Goal: Task Accomplishment & Management: Manage account settings

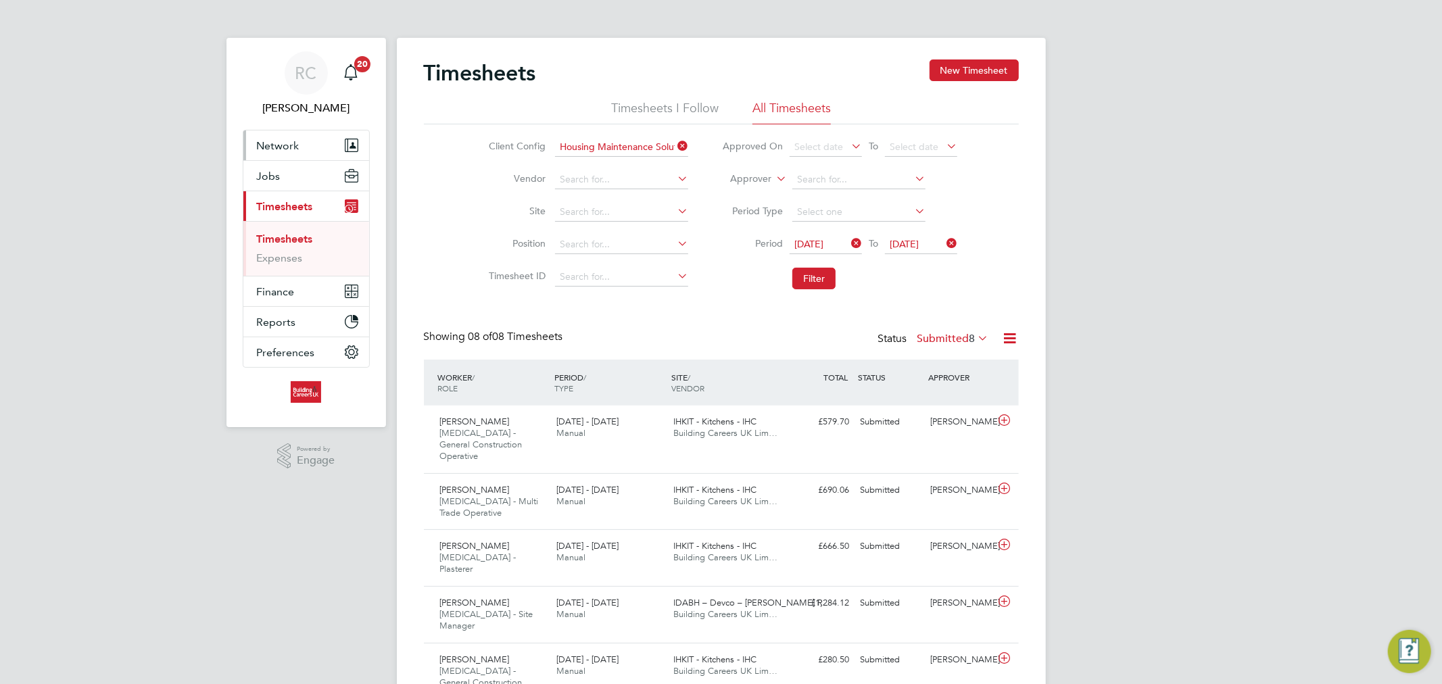
click at [323, 143] on button "Network" at bounding box center [306, 145] width 126 height 30
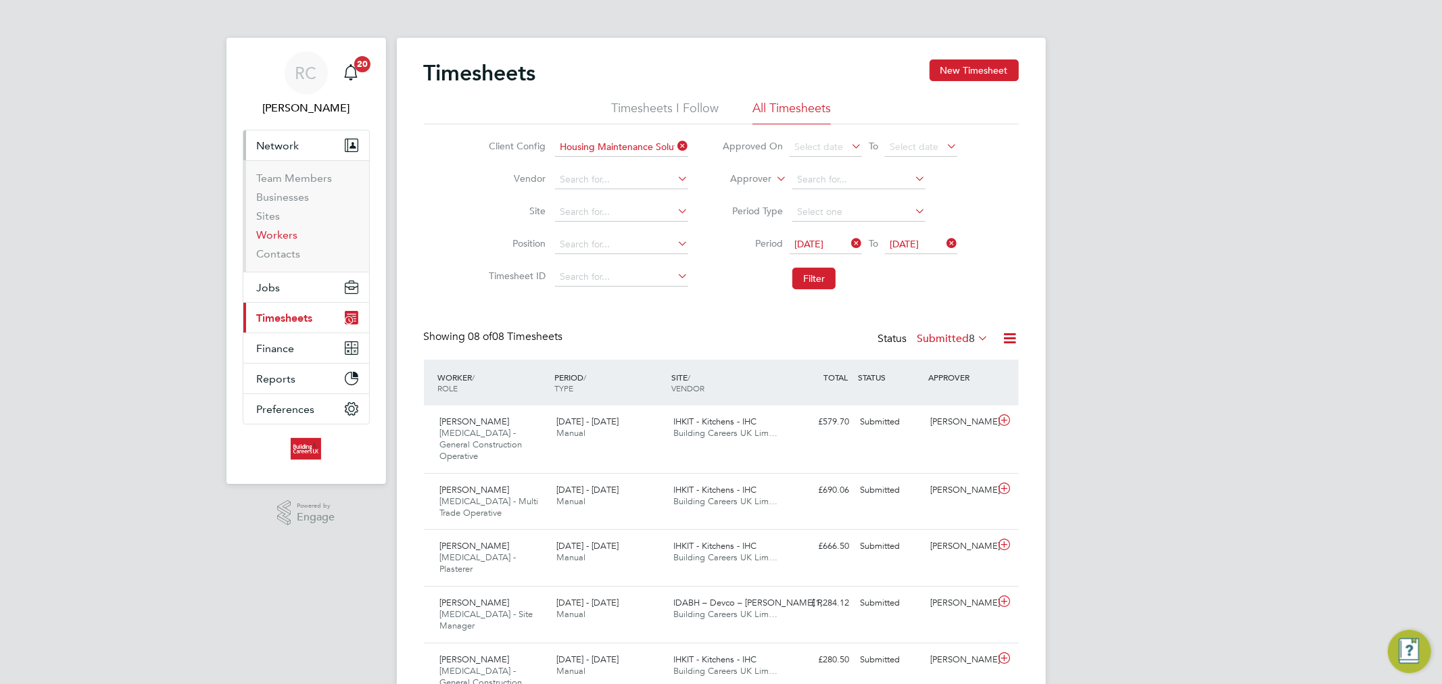
click at [293, 234] on link "Workers" at bounding box center [277, 235] width 41 height 13
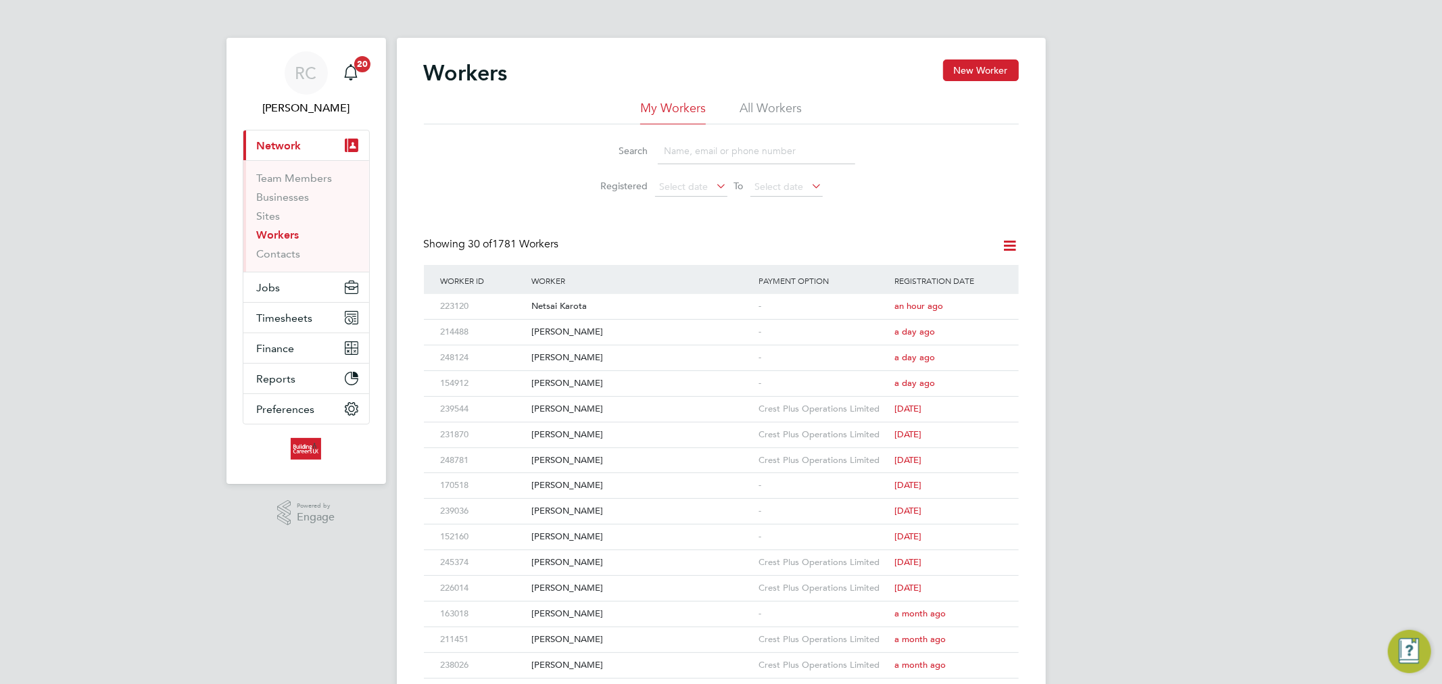
click at [793, 104] on li "All Workers" at bounding box center [771, 112] width 62 height 24
click at [742, 145] on input at bounding box center [756, 151] width 197 height 26
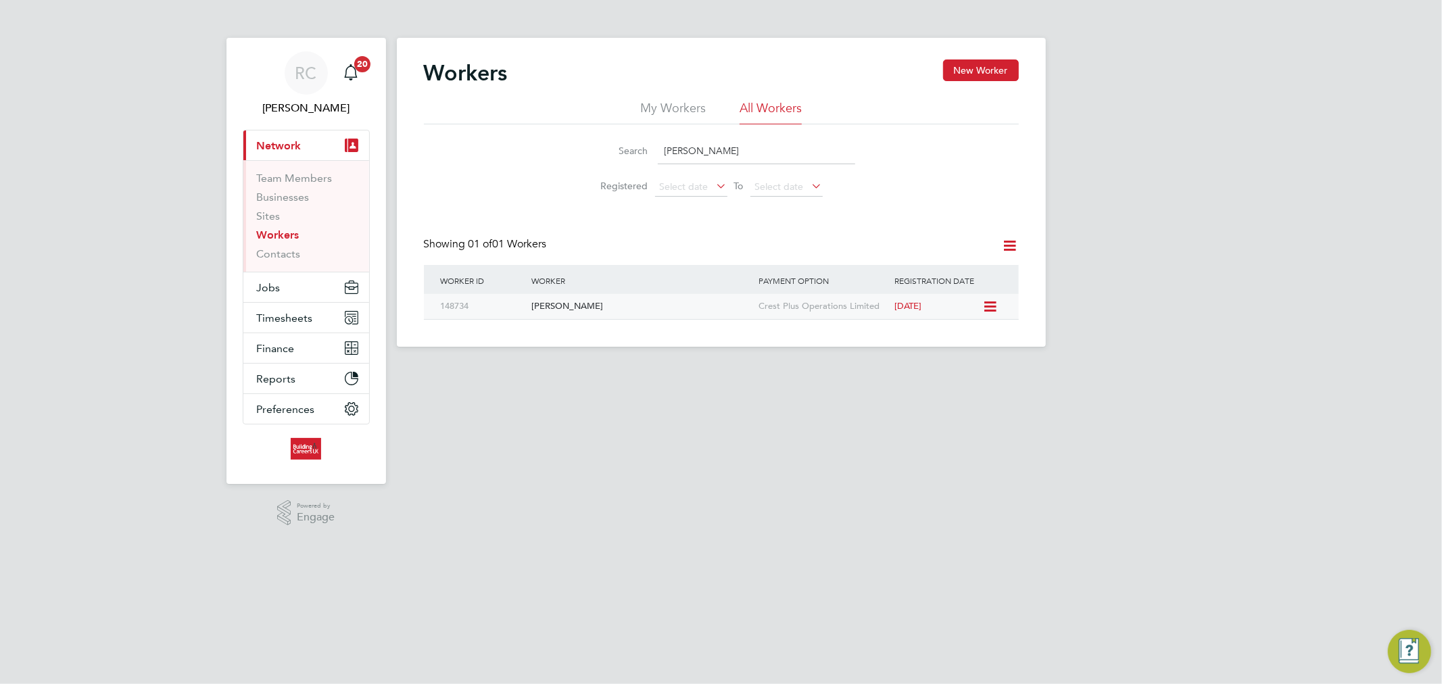
type input "[PERSON_NAME]"
click at [609, 312] on div "[PERSON_NAME]" at bounding box center [641, 306] width 227 height 25
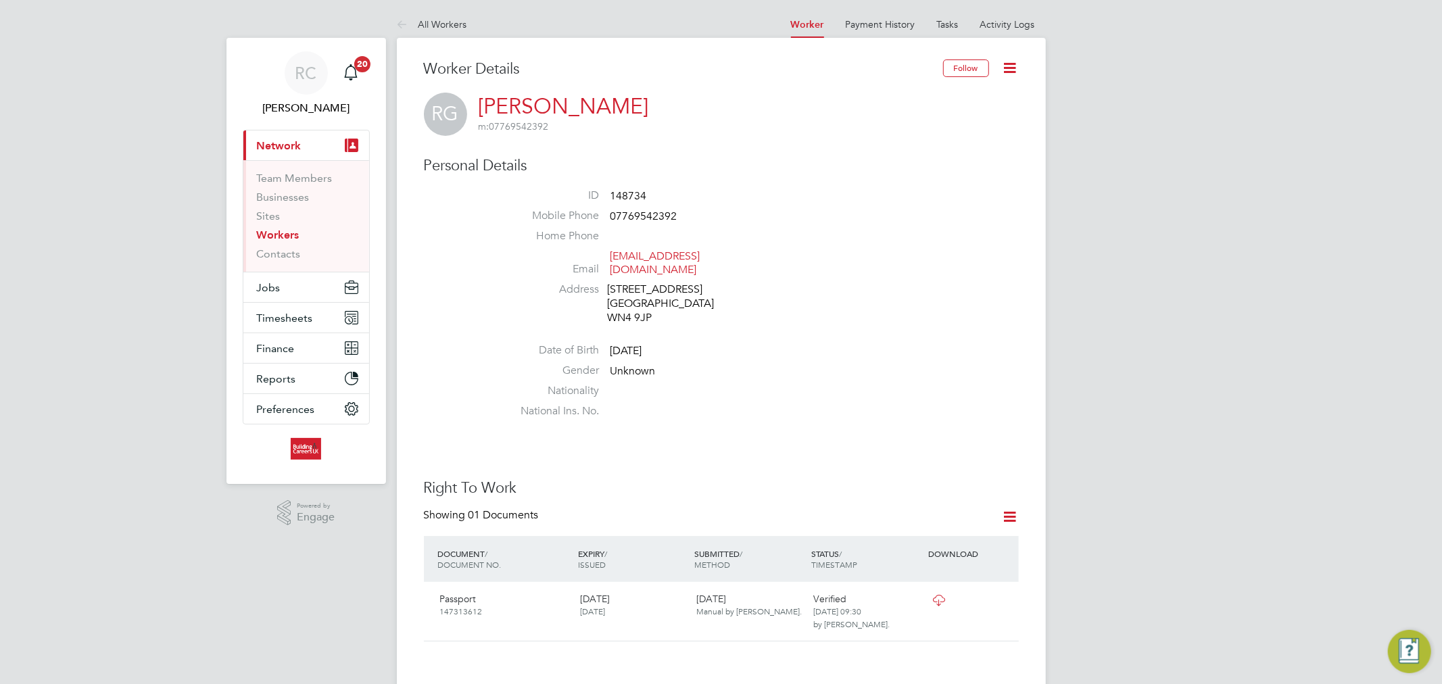
click at [632, 212] on span "07769542392" at bounding box center [644, 217] width 67 height 14
copy span "07769542392"
click at [1010, 70] on icon at bounding box center [1010, 67] width 17 height 17
click at [887, 156] on li "Edit Personal Details e" at bounding box center [933, 157] width 169 height 19
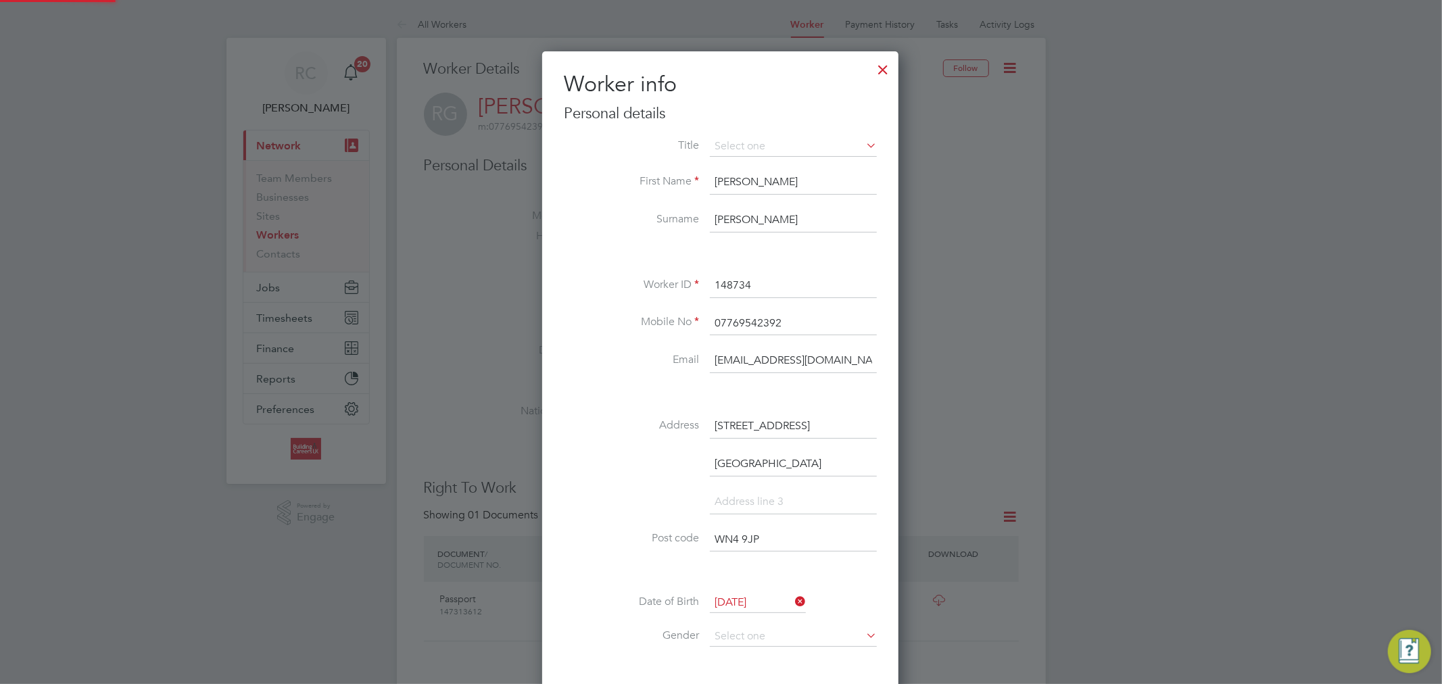
scroll to position [801, 356]
click at [765, 316] on input "07769542392" at bounding box center [793, 324] width 167 height 24
paste input "7464 944935"
type input "7464 944935"
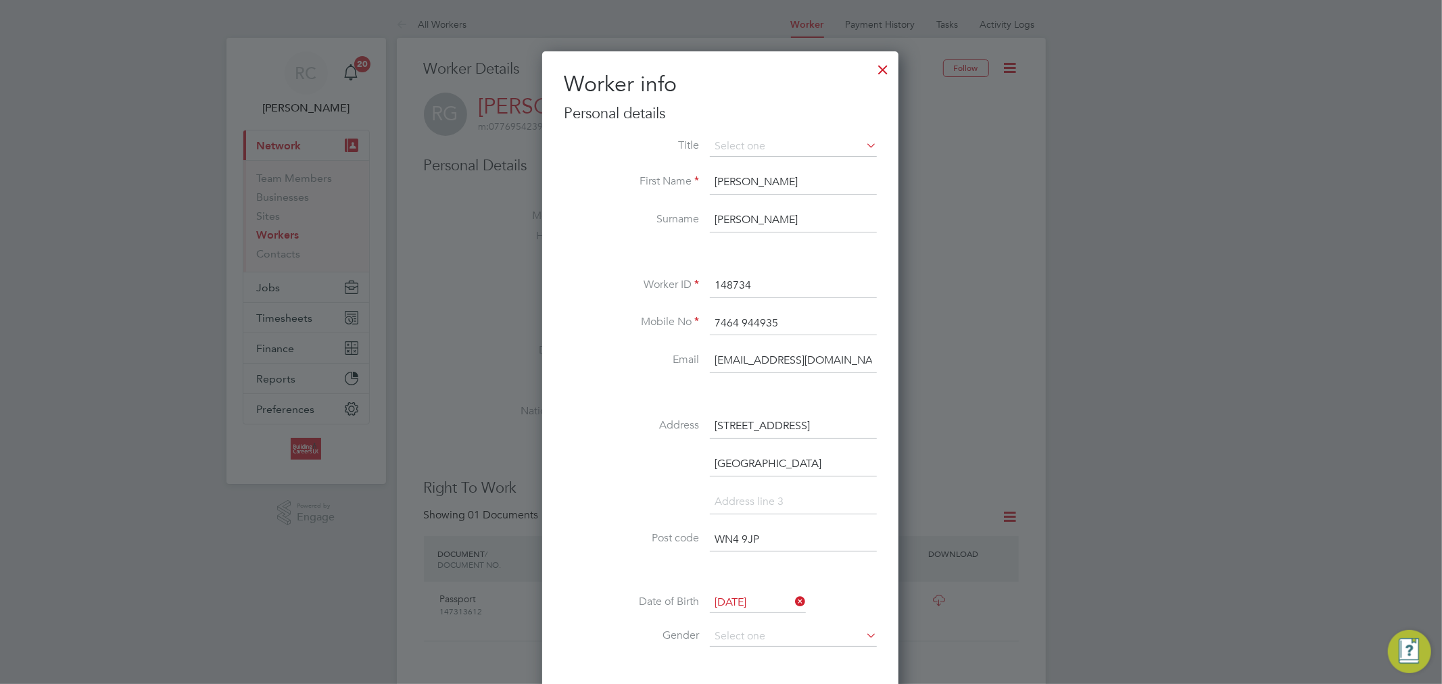
click at [595, 312] on li "Mobile No 7464 944935" at bounding box center [720, 331] width 313 height 38
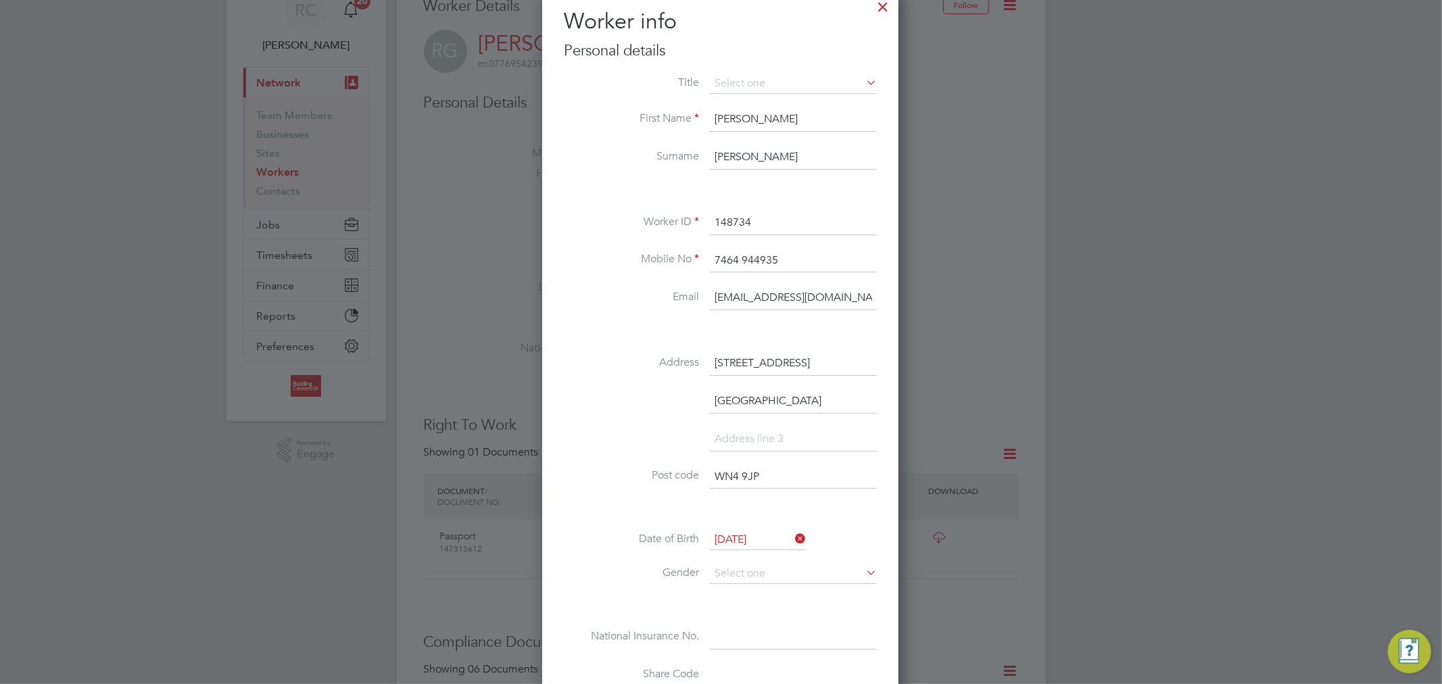
scroll to position [225, 0]
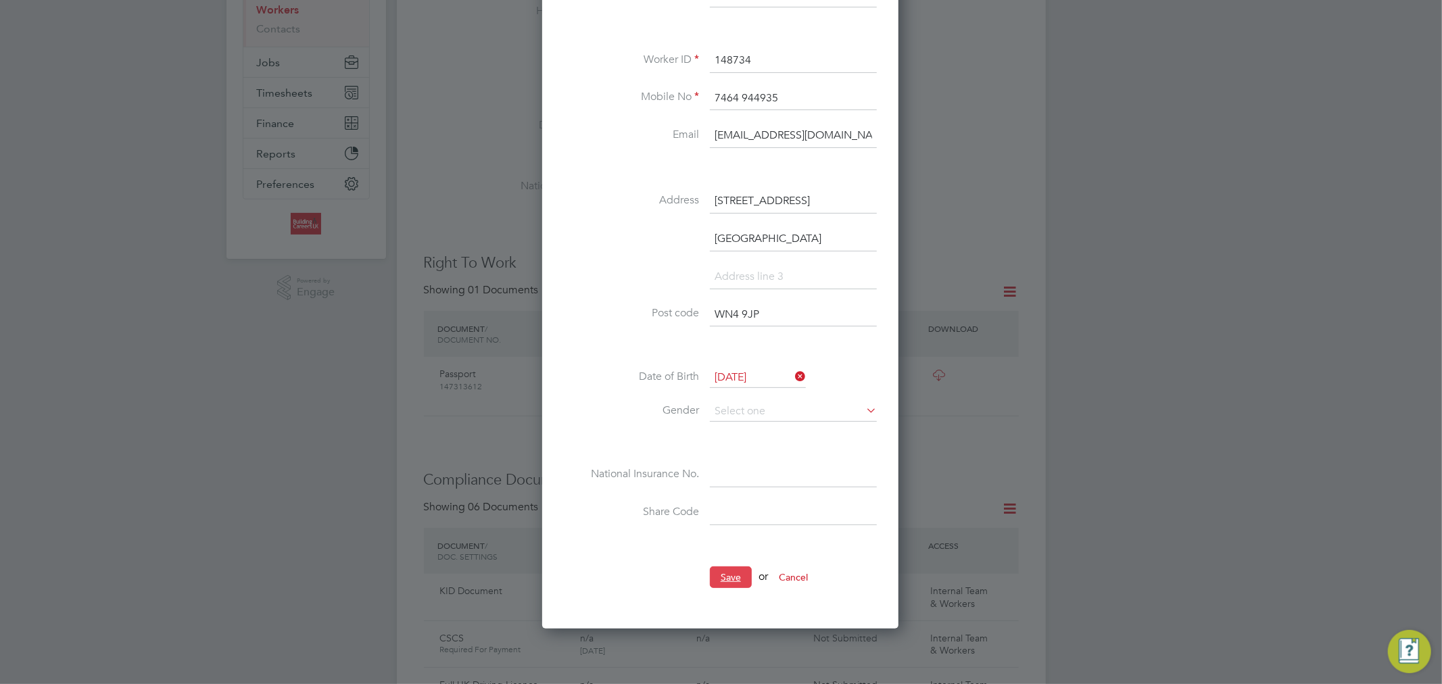
click at [720, 570] on button "Save" at bounding box center [731, 578] width 42 height 22
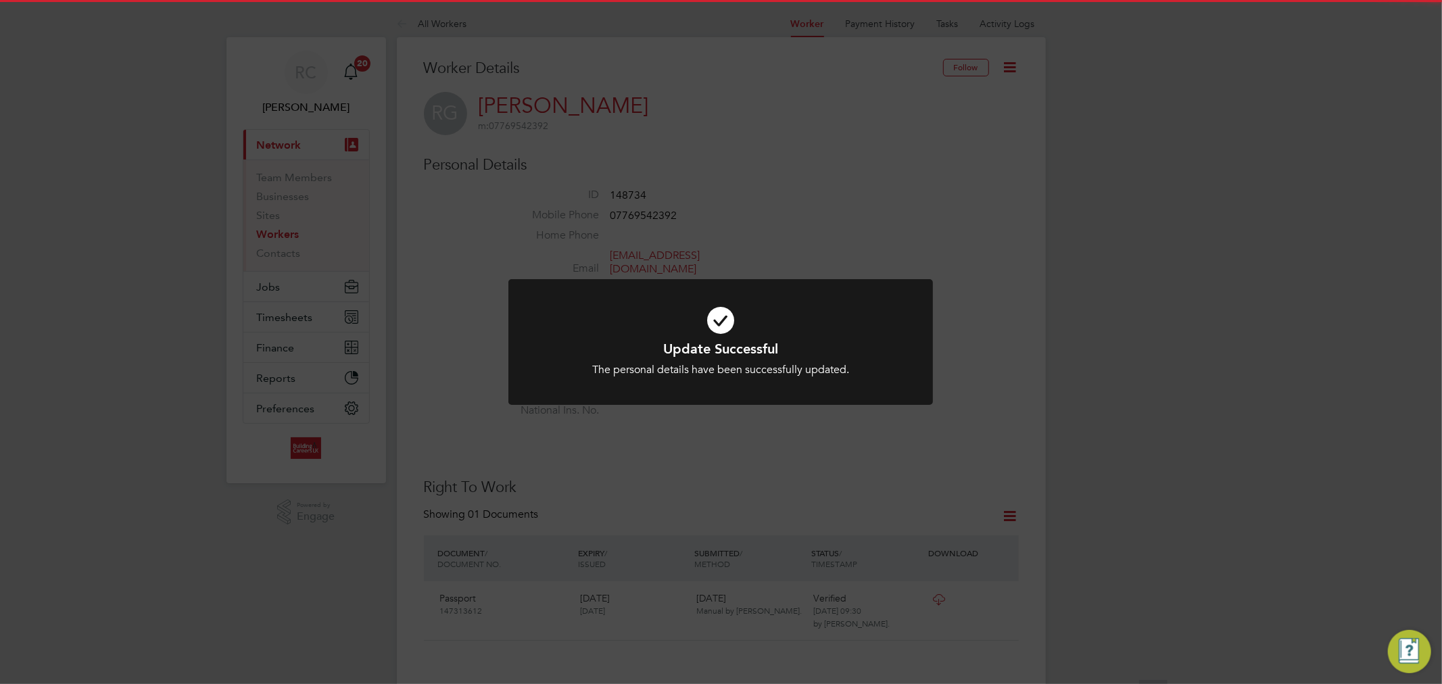
scroll to position [0, 0]
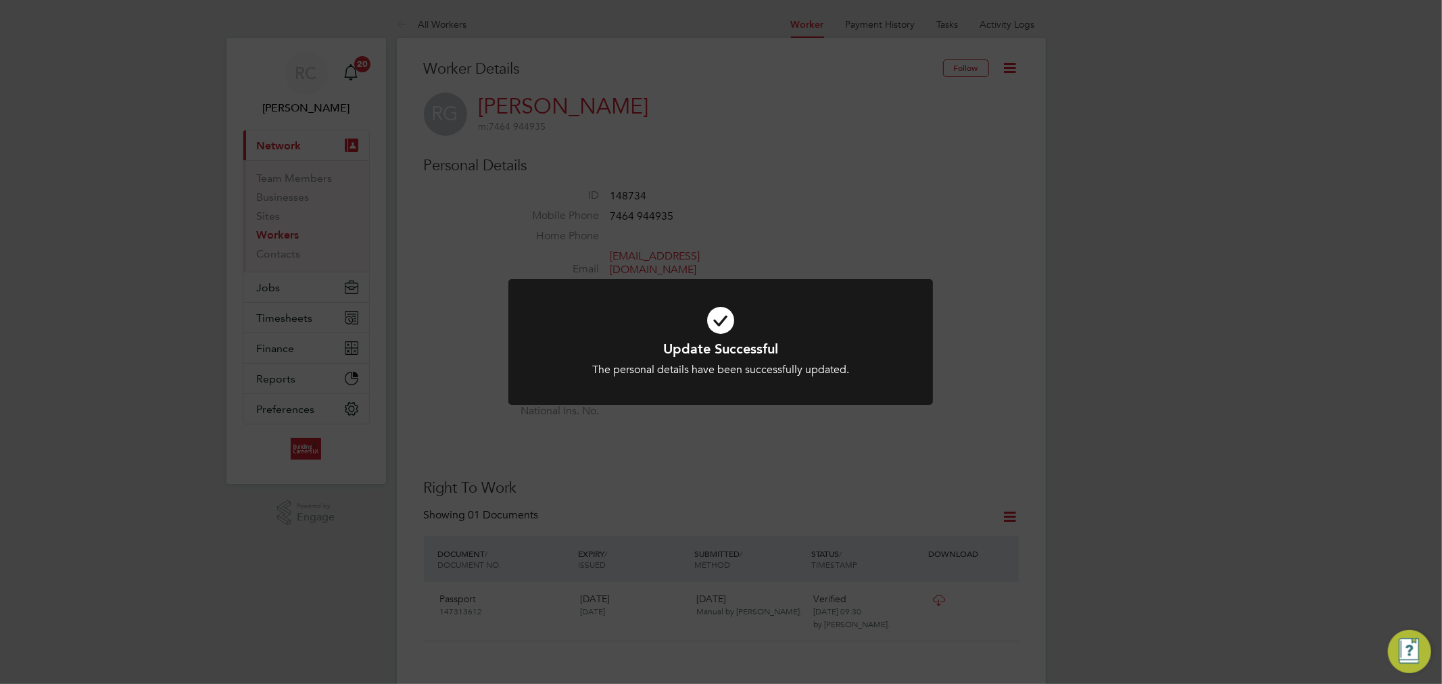
click at [715, 327] on icon at bounding box center [721, 320] width 352 height 53
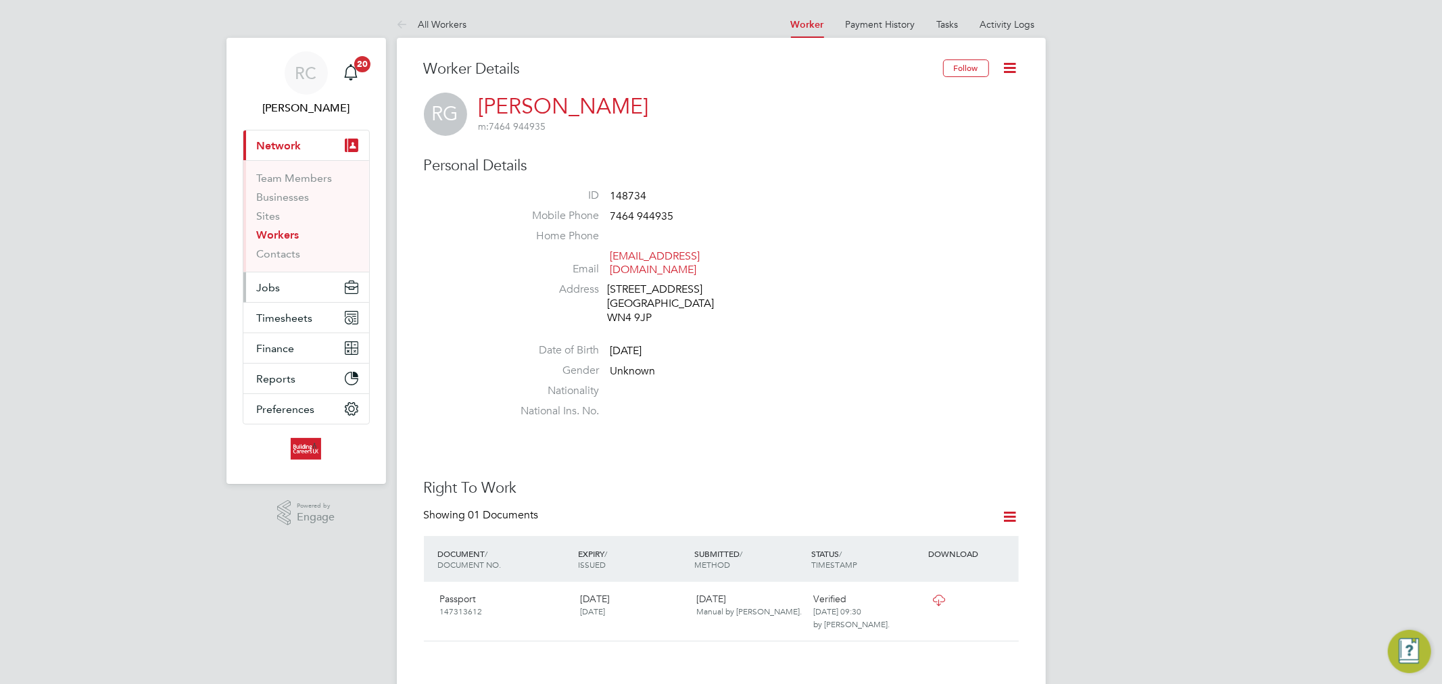
click at [279, 278] on button "Jobs" at bounding box center [306, 287] width 126 height 30
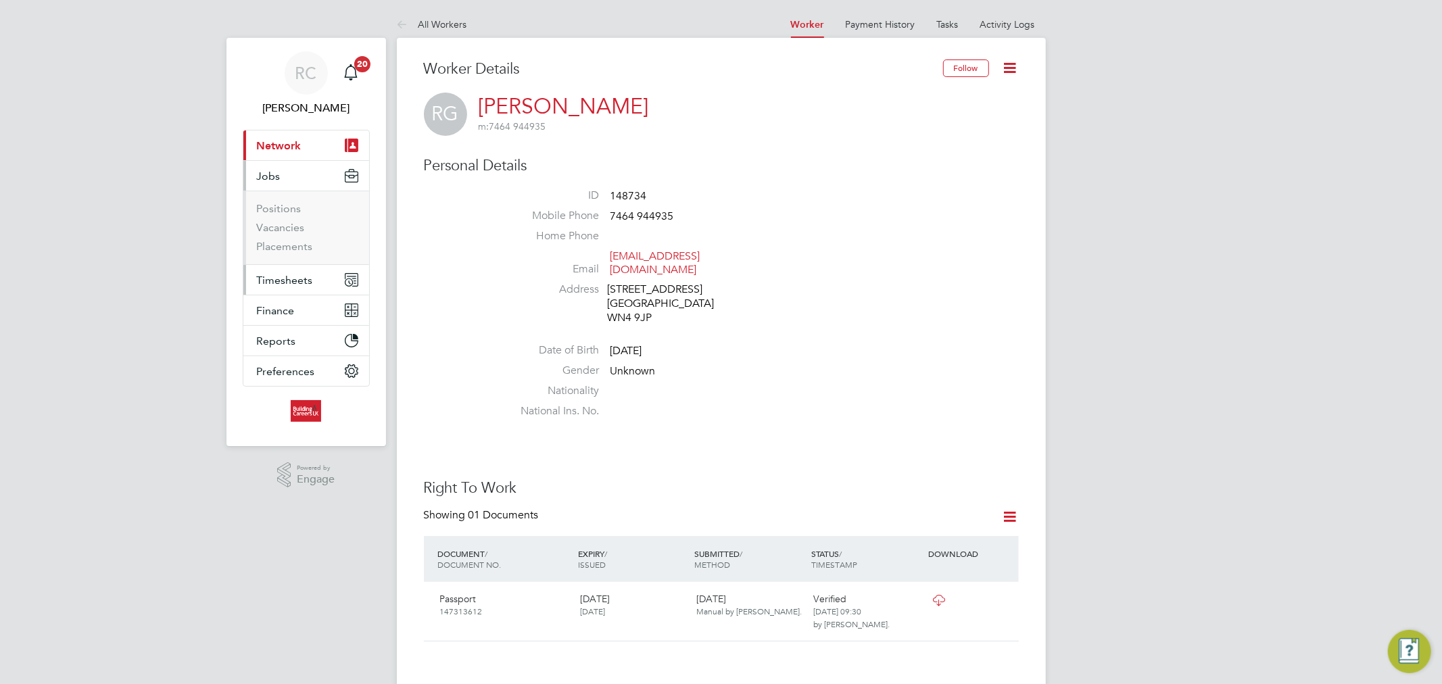
click at [298, 268] on button "Timesheets" at bounding box center [306, 280] width 126 height 30
click at [300, 246] on li "Timesheets" at bounding box center [307, 242] width 101 height 19
click at [300, 243] on link "Timesheets" at bounding box center [285, 239] width 56 height 13
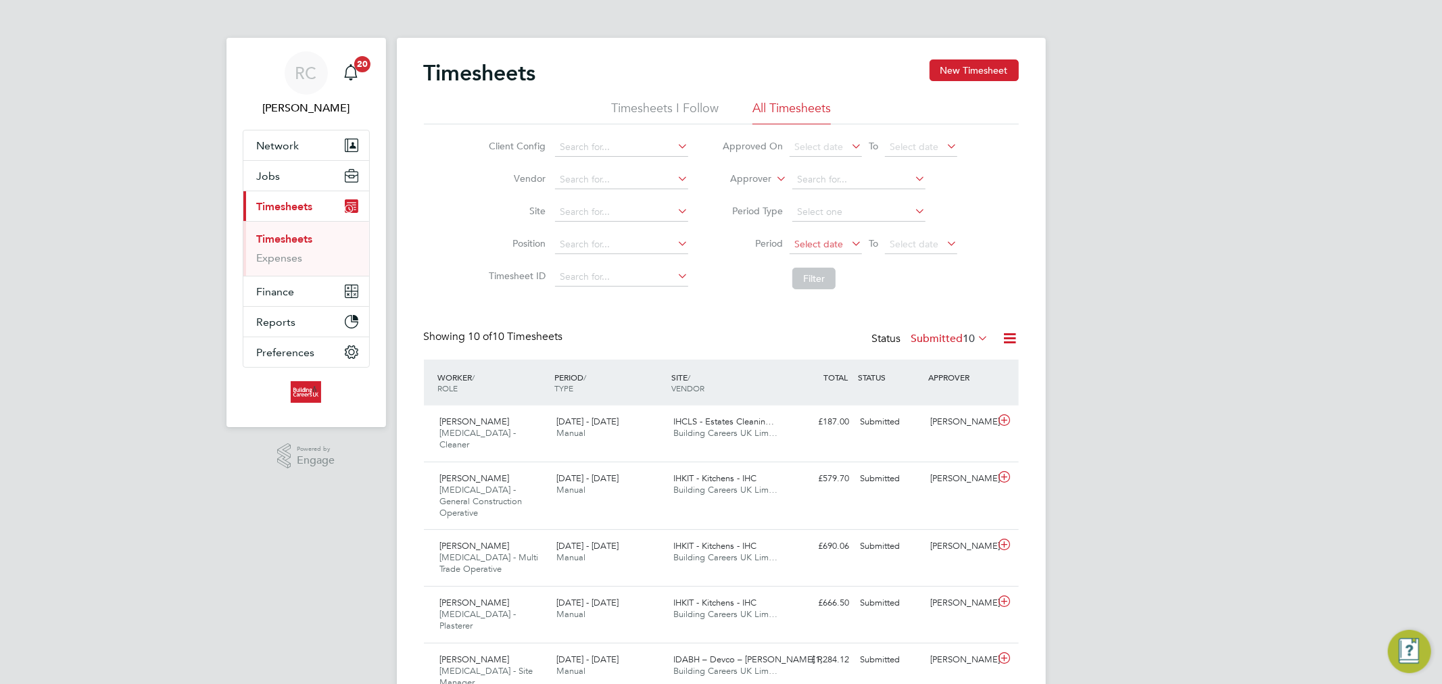
click at [806, 239] on span "Select date" at bounding box center [818, 244] width 49 height 12
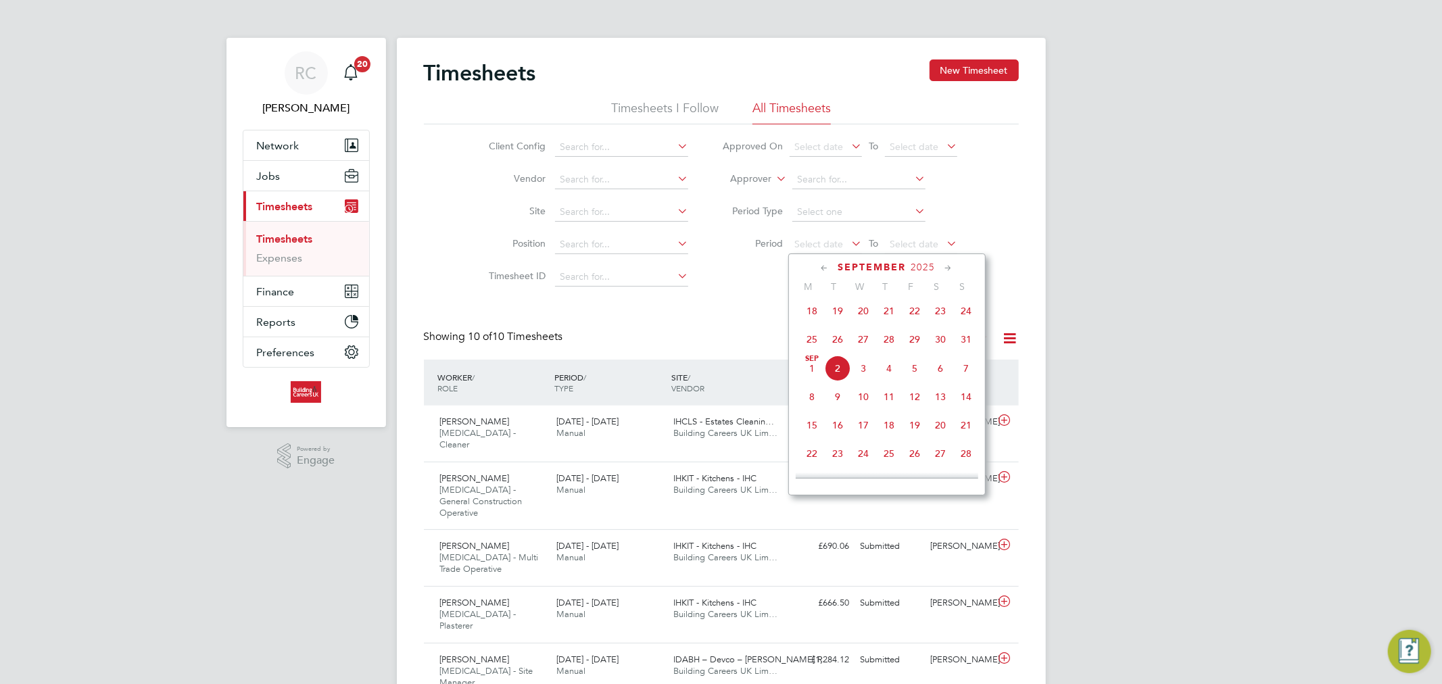
click at [810, 348] on span "25" at bounding box center [812, 340] width 26 height 26
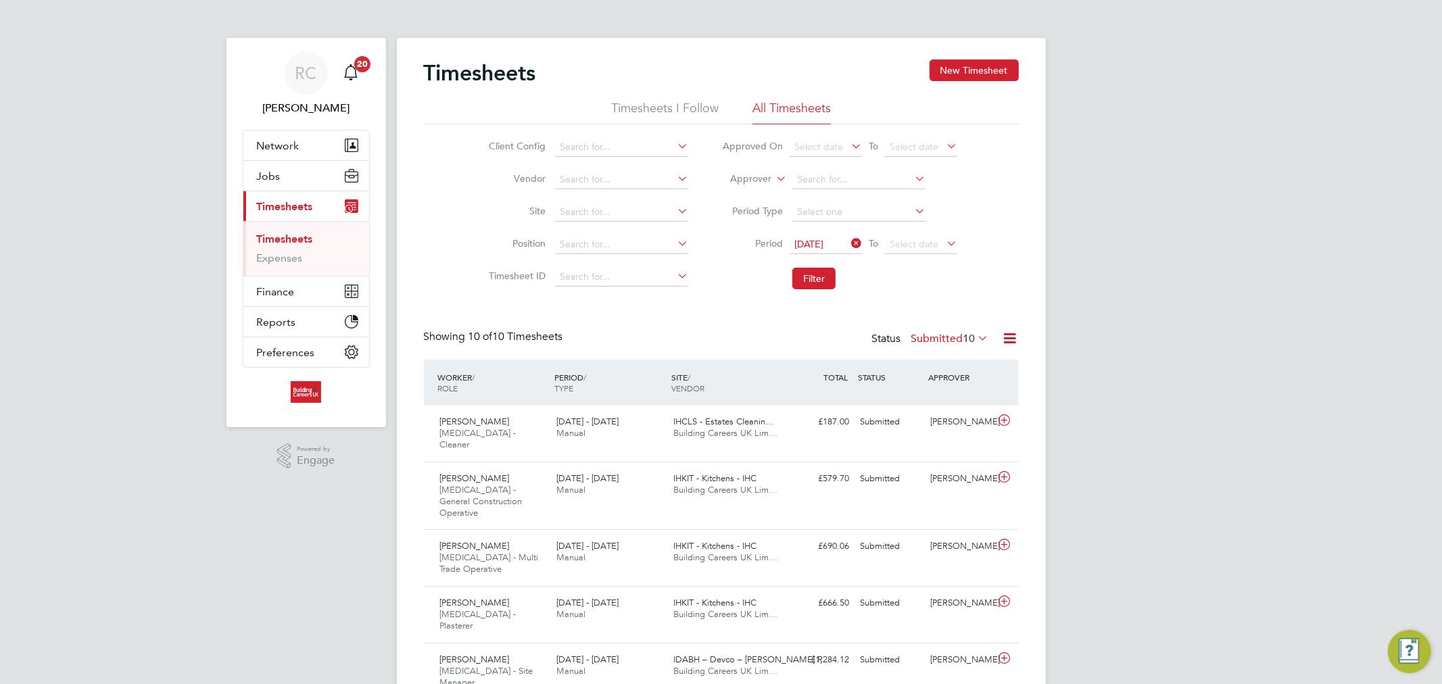
click at [944, 242] on icon at bounding box center [944, 243] width 0 height 19
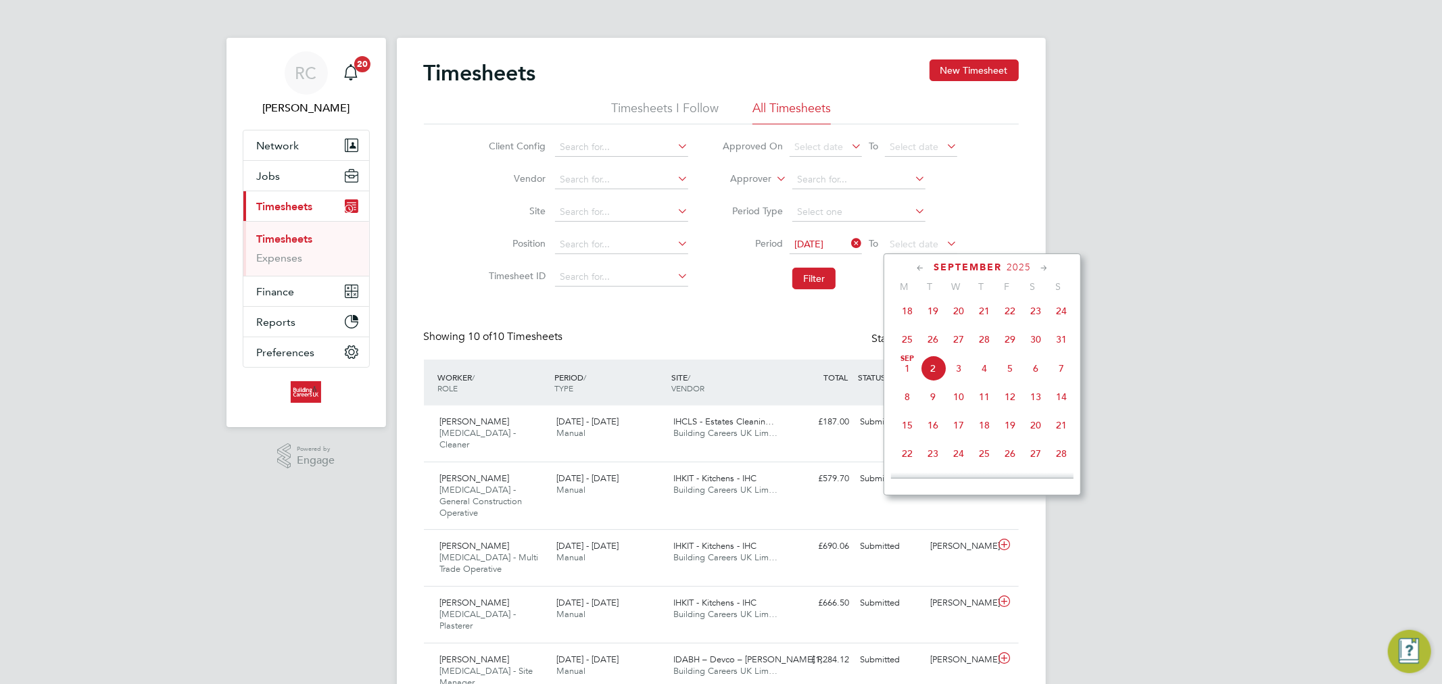
click at [1059, 345] on span "31" at bounding box center [1062, 340] width 26 height 26
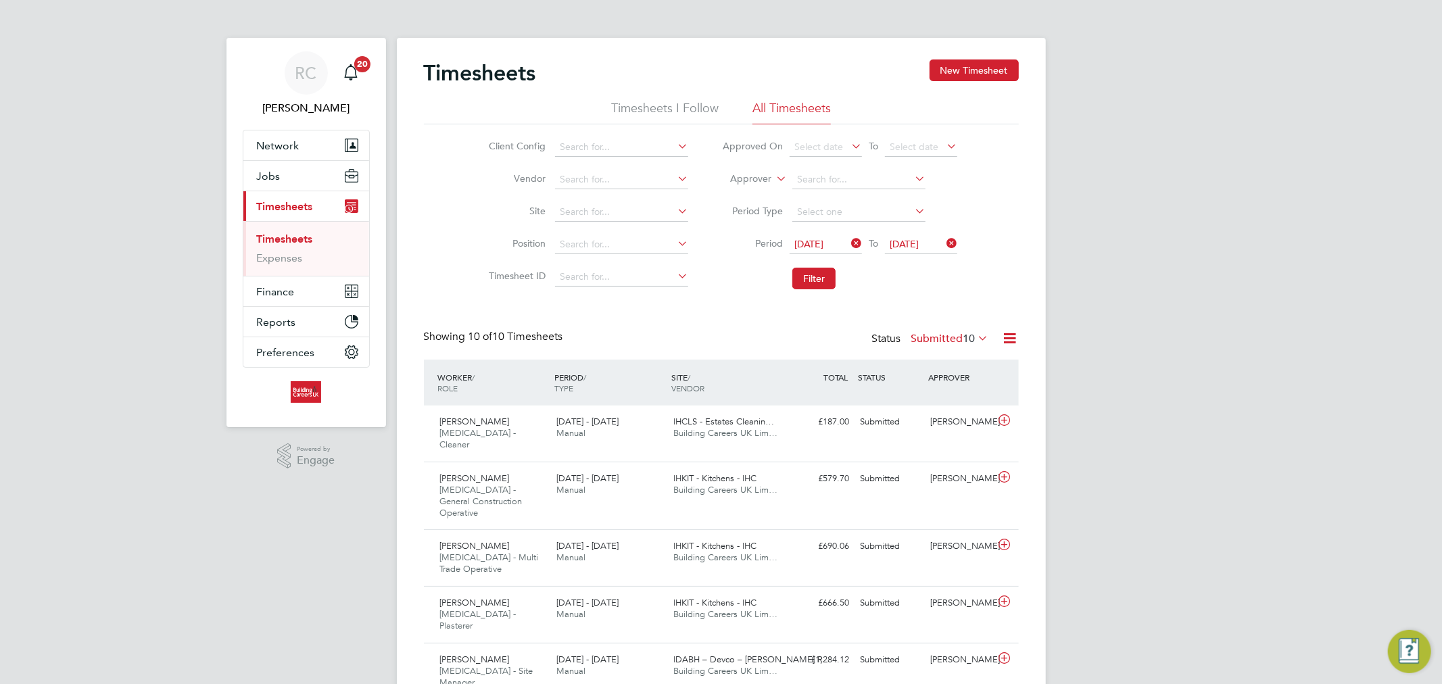
click at [824, 245] on span "[DATE]" at bounding box center [808, 244] width 29 height 12
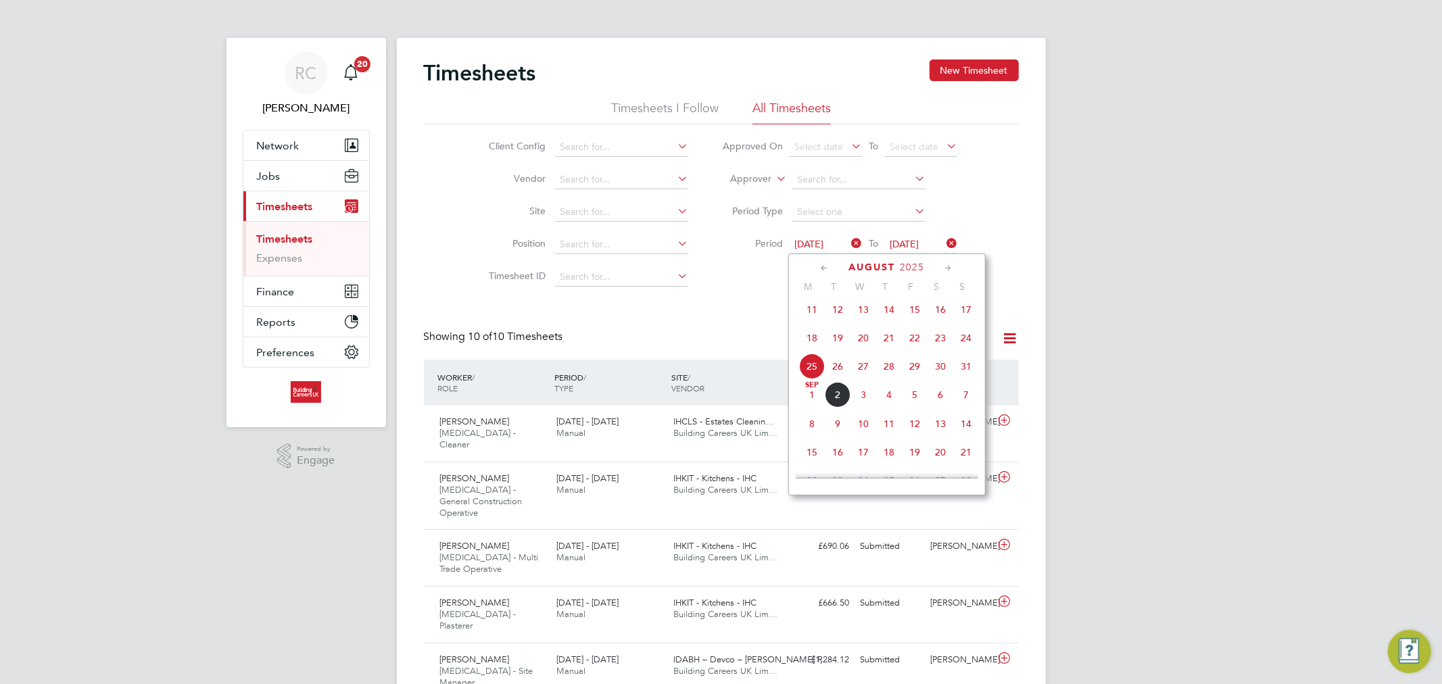
click at [1033, 242] on div "Timesheets New Timesheet Timesheets I Follow All Timesheets Client Config Vendo…" at bounding box center [721, 535] width 649 height 995
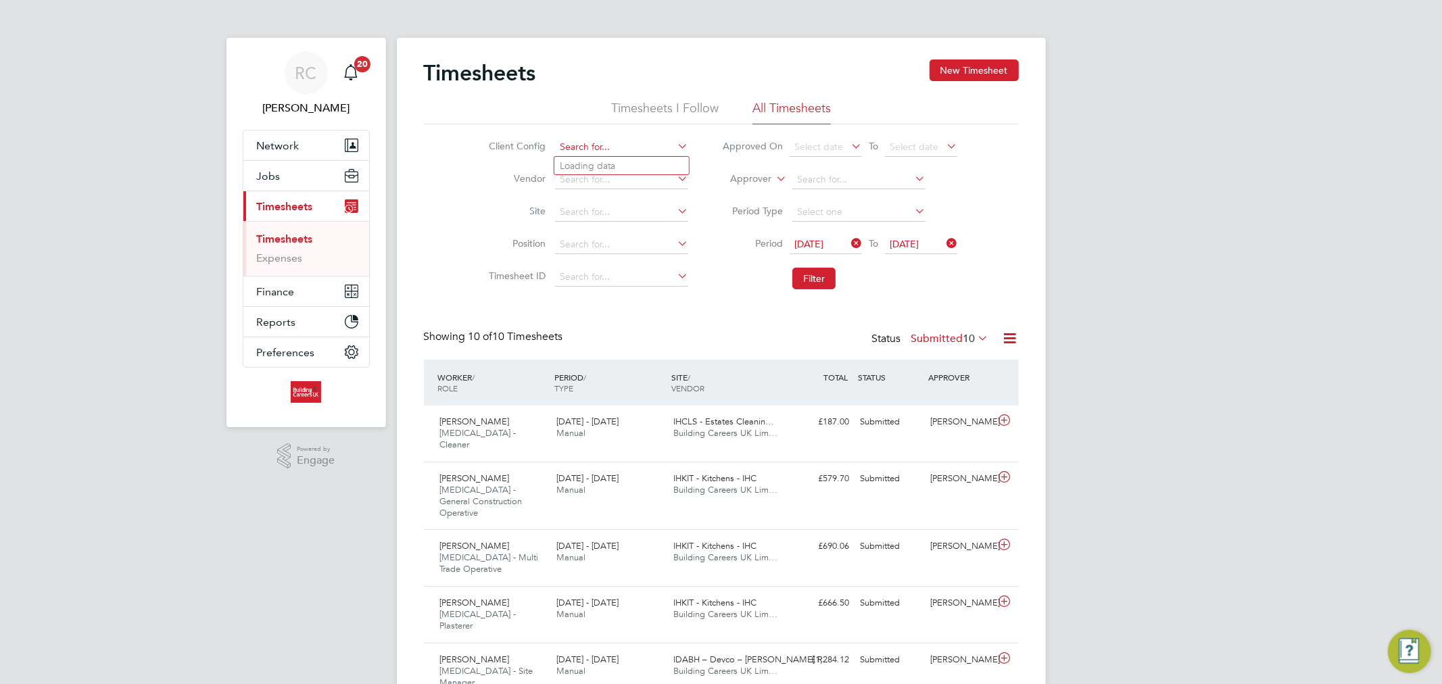
click at [613, 138] on input at bounding box center [621, 147] width 133 height 19
click at [626, 157] on li "Hous ing Maintenance Solutions Ltd" at bounding box center [674, 166] width 241 height 18
type input "Housing Maintenance Solutions Ltd"
click at [806, 279] on button "Filter" at bounding box center [813, 279] width 43 height 22
